Goal: Find specific page/section: Find specific page/section

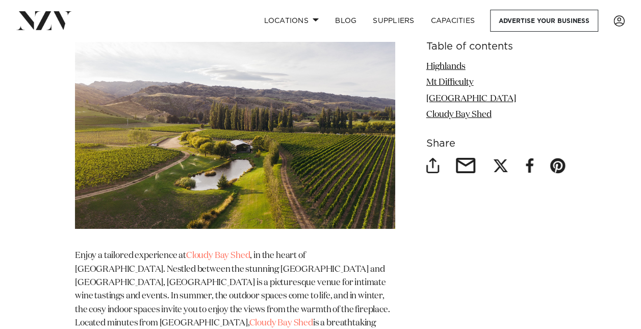
scroll to position [1722, 0]
click at [224, 252] on link "Cloudy Bay Shed" at bounding box center [218, 256] width 64 height 9
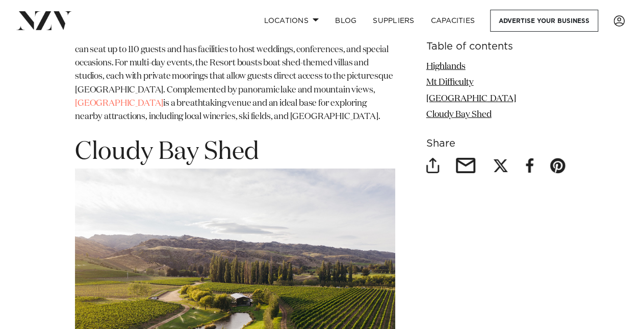
scroll to position [1558, 0]
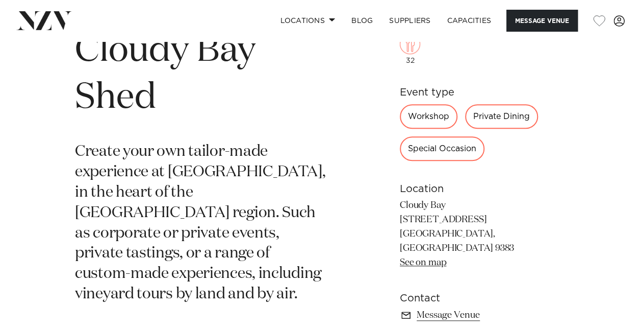
scroll to position [368, 0]
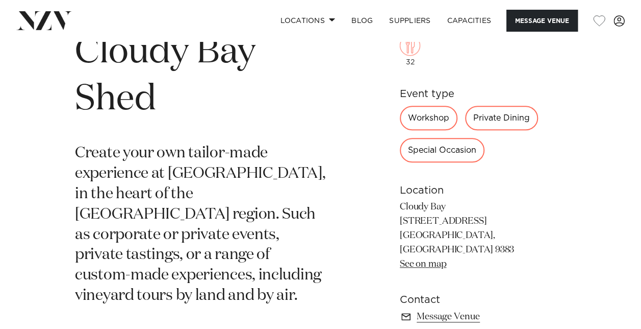
click at [435, 151] on div "Special Occasion" at bounding box center [442, 150] width 85 height 24
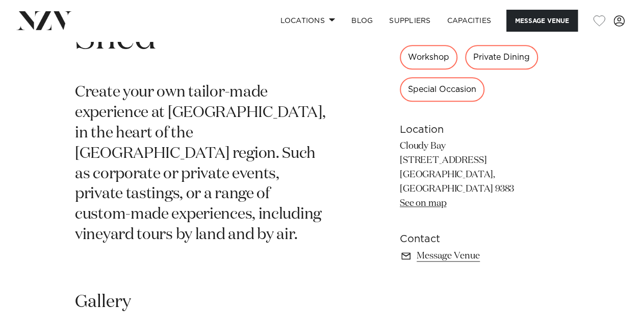
scroll to position [429, 0]
click at [430, 231] on h6 "Contact" at bounding box center [483, 238] width 166 height 15
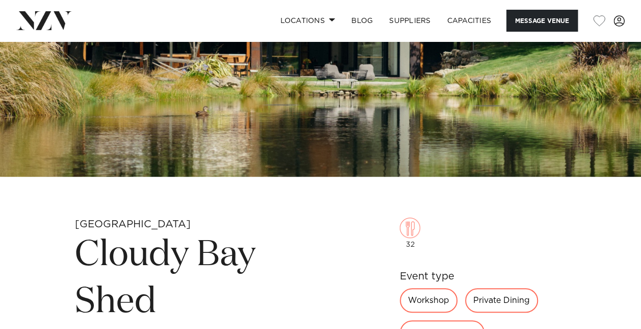
scroll to position [164, 0]
